Goal: Transaction & Acquisition: Purchase product/service

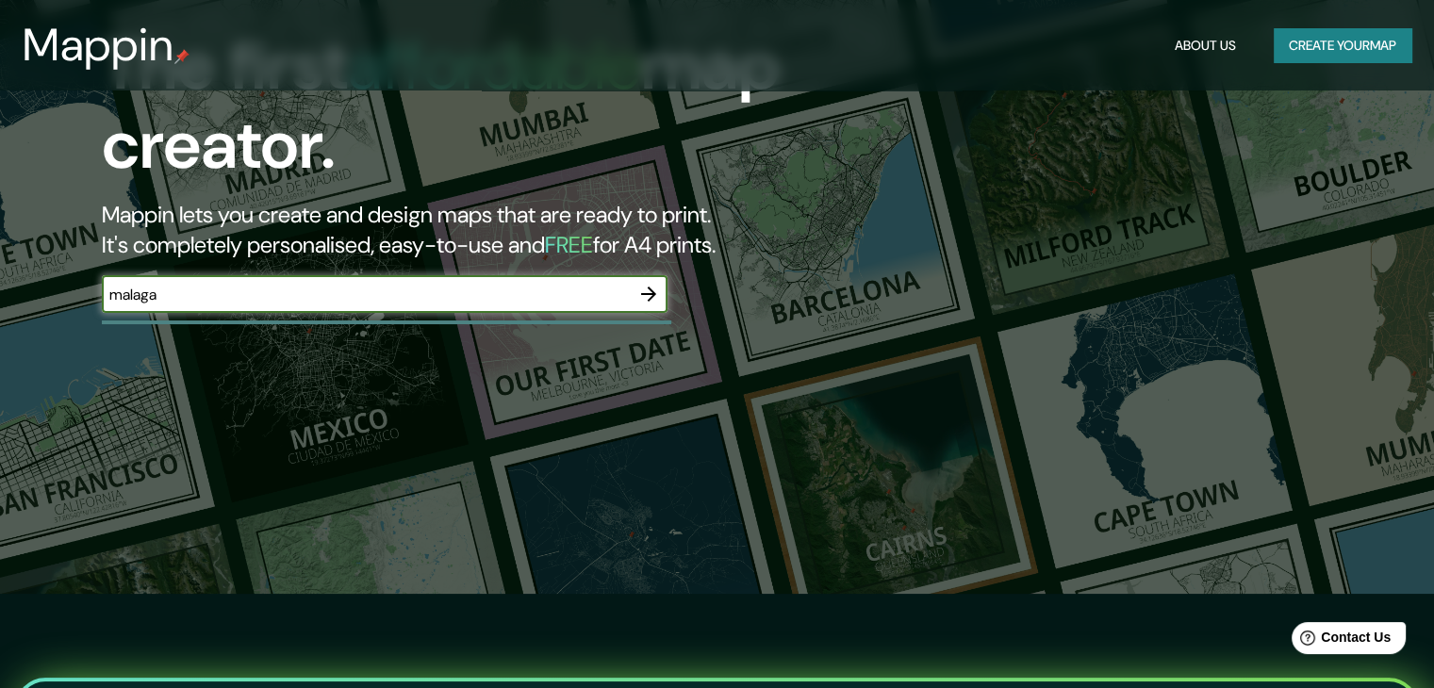
type input "malaga"
click at [646, 299] on icon "button" at bounding box center [648, 294] width 23 height 23
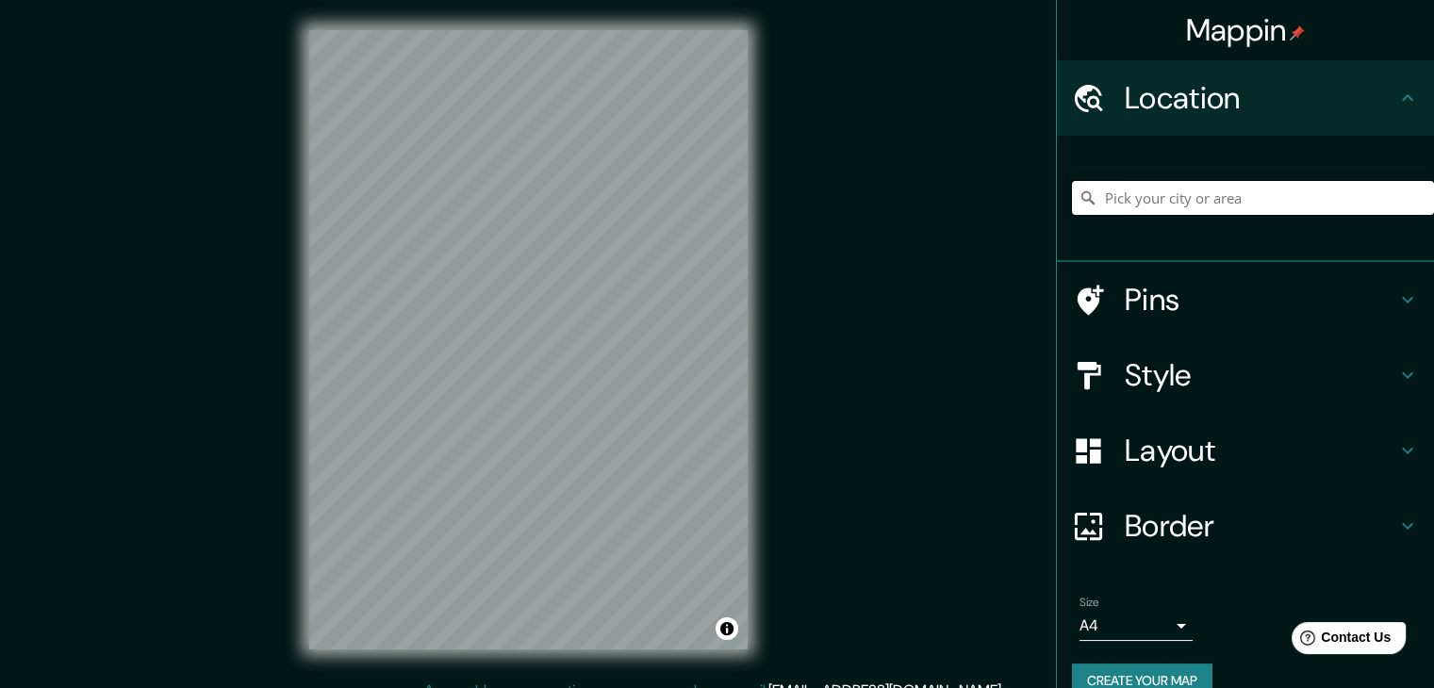
click at [1236, 189] on input "Pick your city or area" at bounding box center [1253, 198] width 362 height 34
type input "[GEOGRAPHIC_DATA], [GEOGRAPHIC_DATA], [GEOGRAPHIC_DATA]"
click at [1178, 389] on h4 "Style" at bounding box center [1261, 375] width 272 height 38
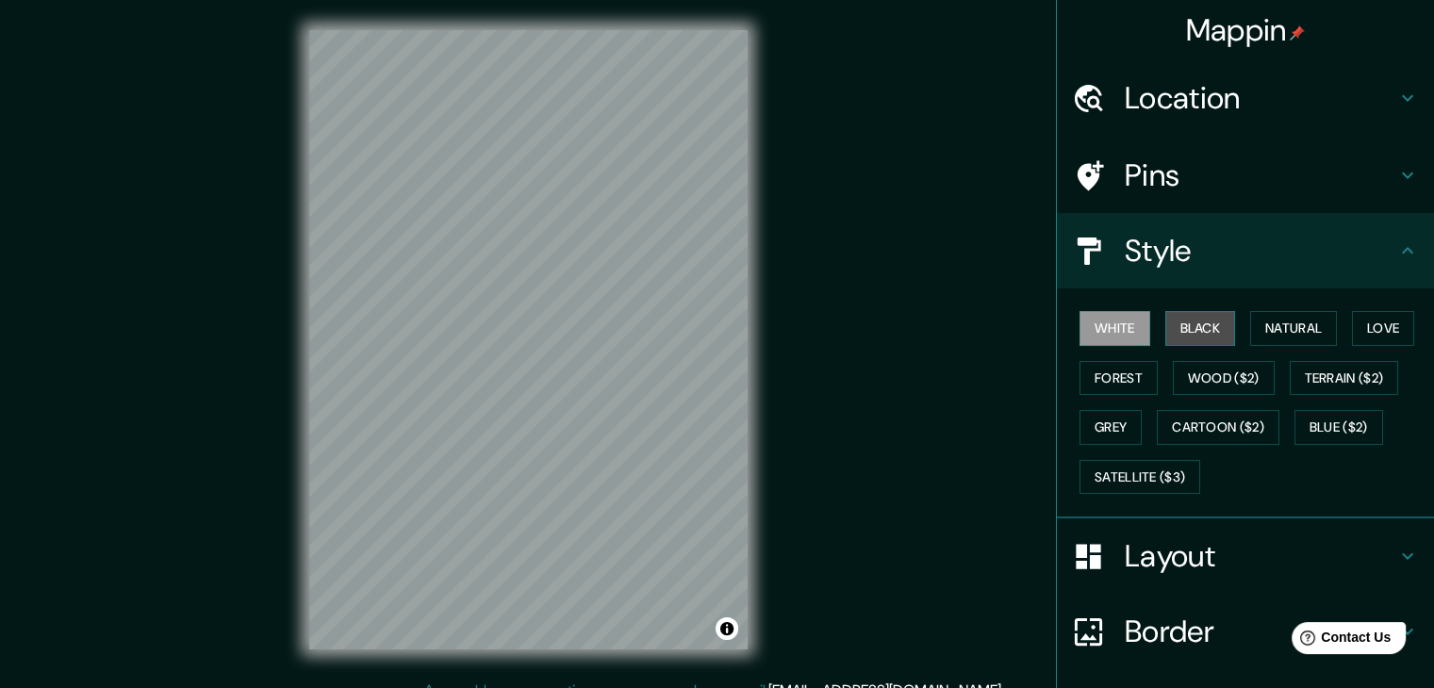
click at [1165, 333] on button "Black" at bounding box center [1200, 328] width 71 height 35
click at [1342, 329] on div "White Black Natural Love Forest Wood ($2) Terrain ($2) Grey Cartoon ($2) Blue (…" at bounding box center [1253, 403] width 362 height 198
click at [1081, 378] on button "Forest" at bounding box center [1118, 378] width 78 height 35
click at [1082, 321] on button "White" at bounding box center [1114, 328] width 71 height 35
click at [1085, 361] on button "Forest" at bounding box center [1118, 378] width 78 height 35
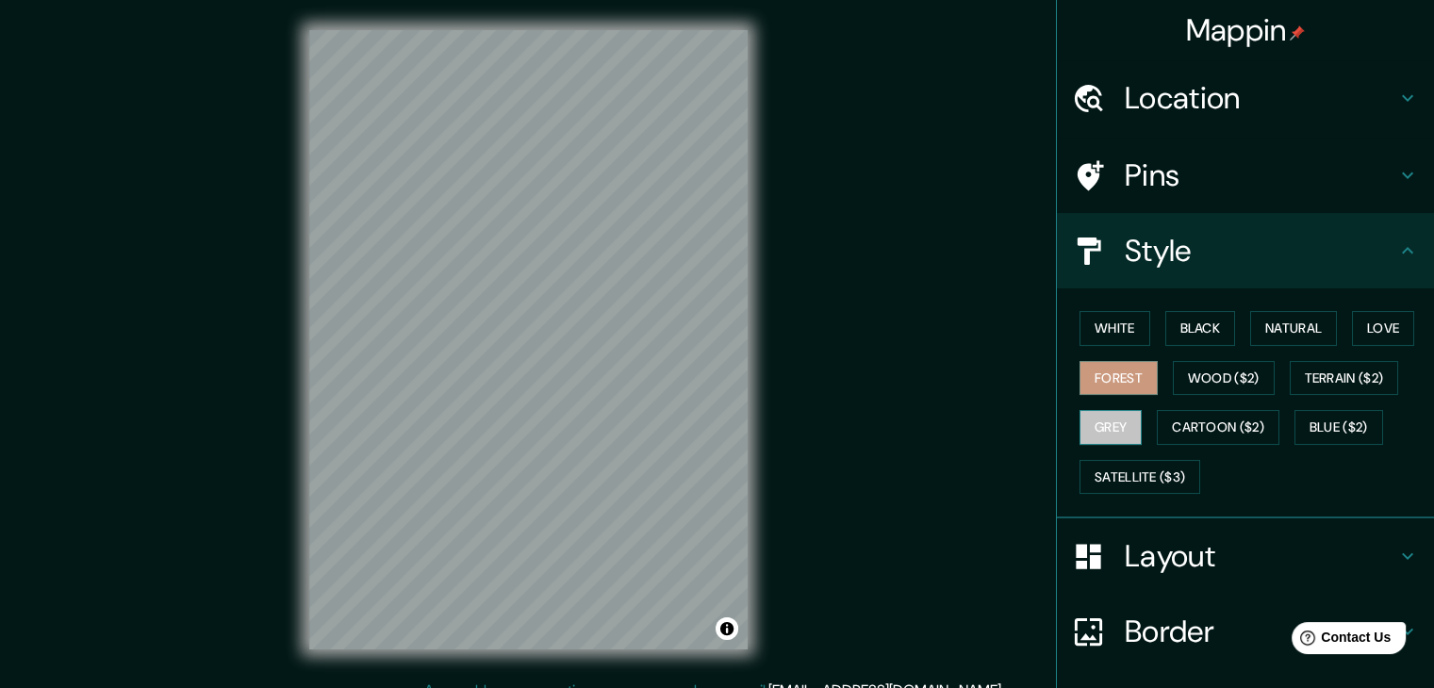
click at [1086, 420] on button "Grey" at bounding box center [1110, 427] width 62 height 35
click at [1243, 548] on h4 "Layout" at bounding box center [1261, 556] width 272 height 38
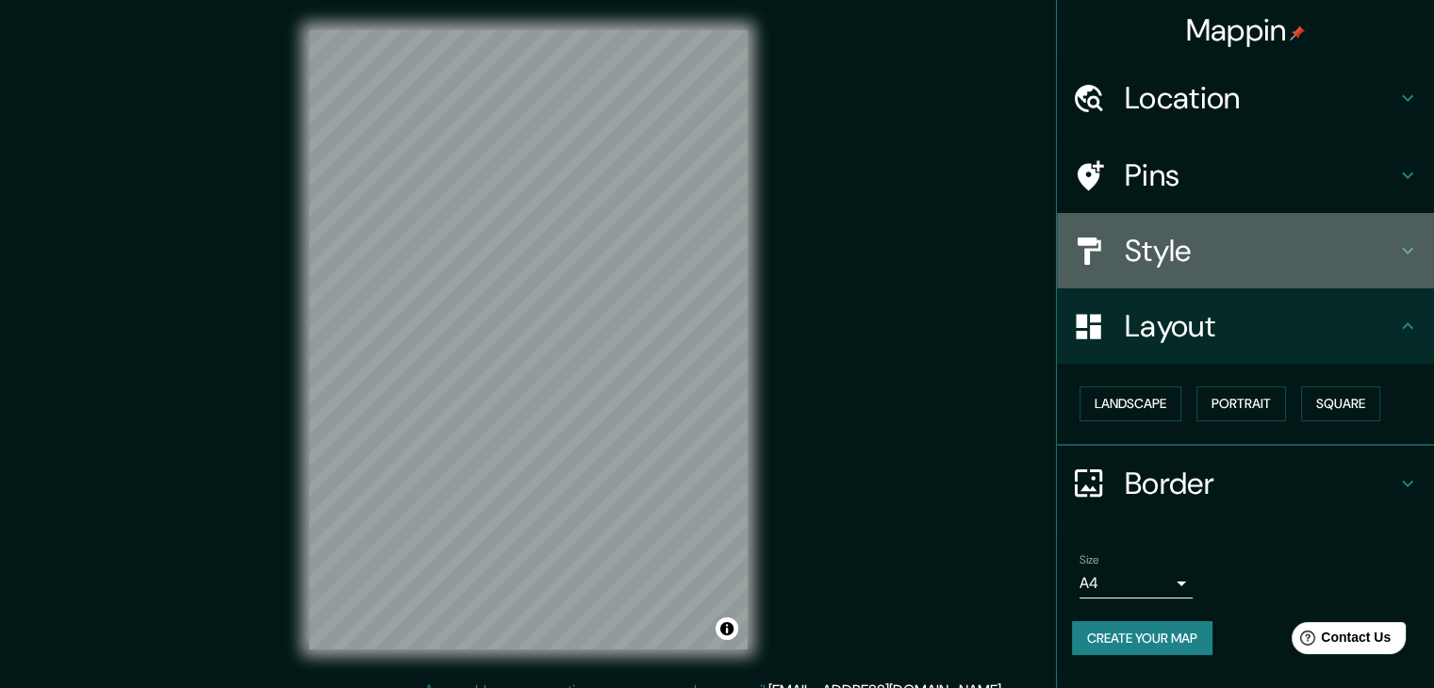
click at [1207, 239] on h4 "Style" at bounding box center [1261, 251] width 272 height 38
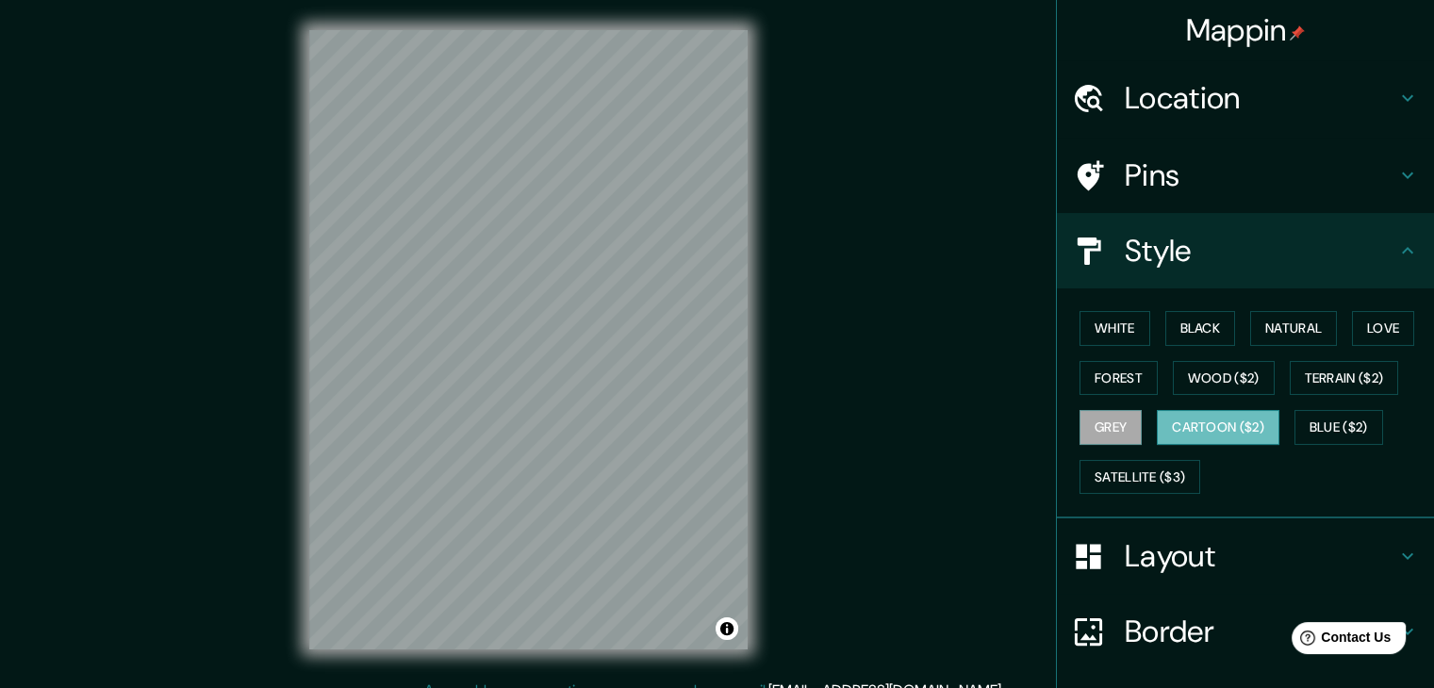
click at [1231, 424] on button "Cartoon ($2)" at bounding box center [1218, 427] width 123 height 35
click at [1123, 377] on button "Forest" at bounding box center [1118, 378] width 78 height 35
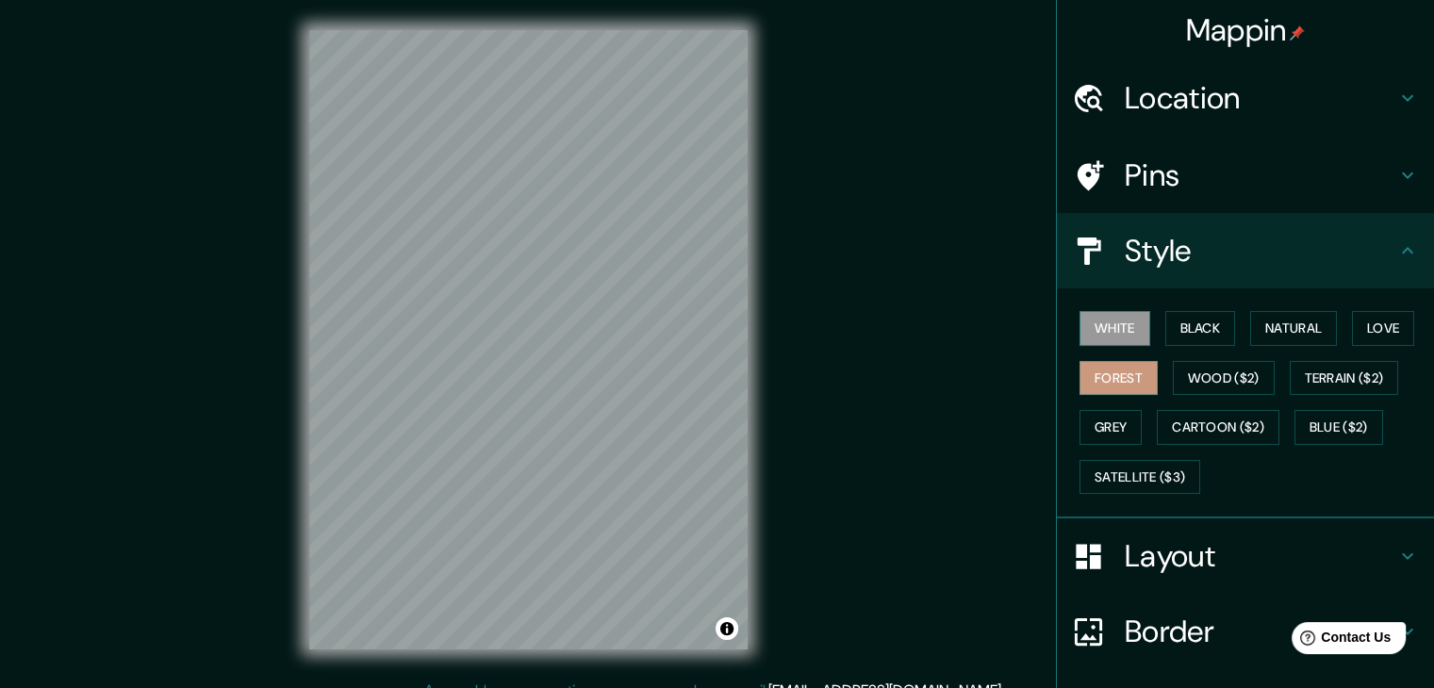
click at [1088, 326] on button "White" at bounding box center [1114, 328] width 71 height 35
click at [1201, 329] on button "Black" at bounding box center [1200, 328] width 71 height 35
